Goal: Task Accomplishment & Management: Manage account settings

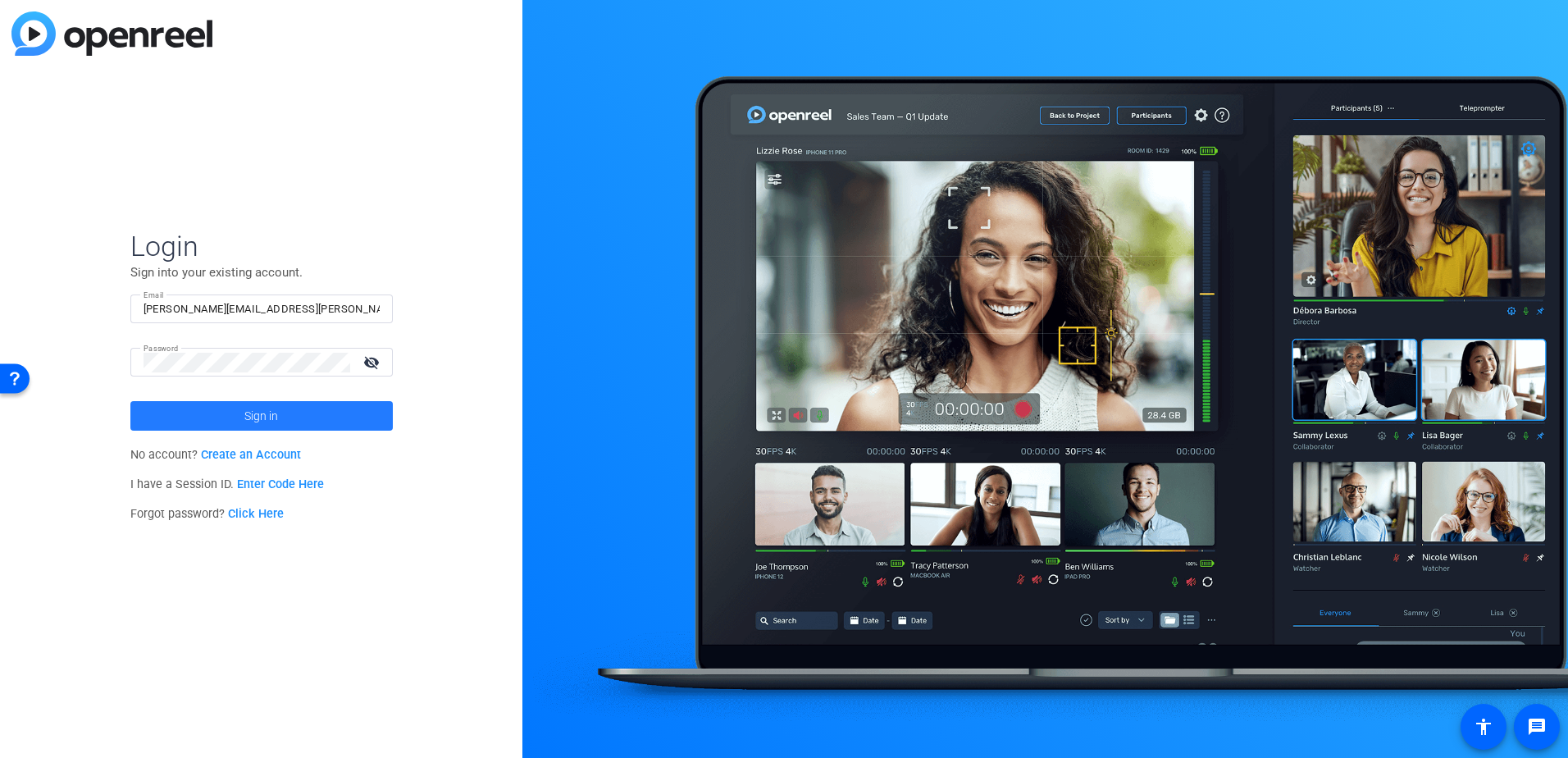
click at [265, 413] on span "Sign in" at bounding box center [261, 416] width 33 height 41
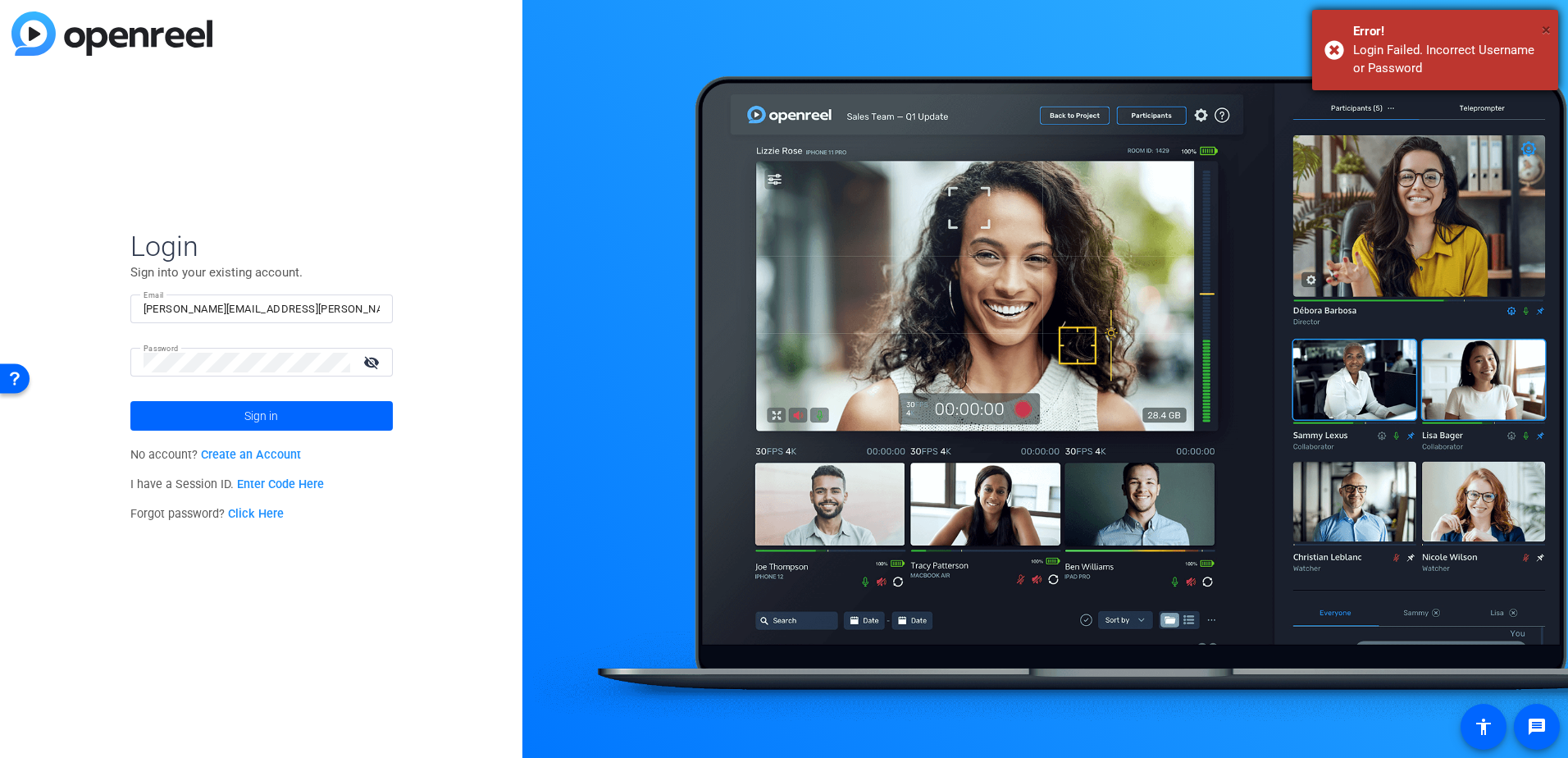
click at [1545, 26] on span "×" at bounding box center [1547, 29] width 9 height 19
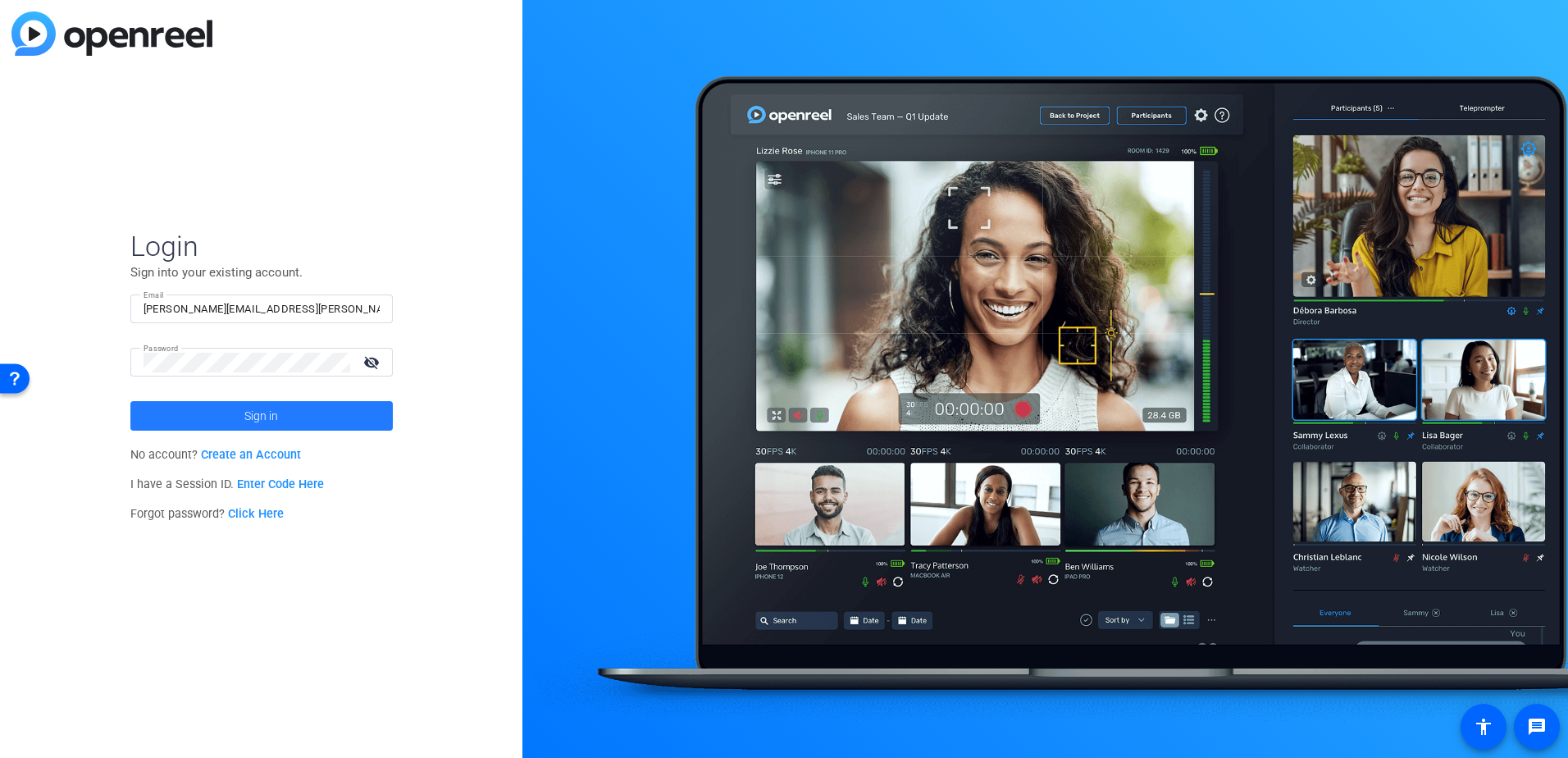
click at [218, 420] on span at bounding box center [261, 416] width 263 height 40
type input "[PERSON_NAME][EMAIL_ADDRESS][PERSON_NAME][DOMAIN_NAME]"
drag, startPoint x: 1482, startPoint y: 1, endPoint x: 293, endPoint y: 409, distance: 1257.1
click at [293, 409] on span at bounding box center [261, 416] width 263 height 40
